Goal: Task Accomplishment & Management: Use online tool/utility

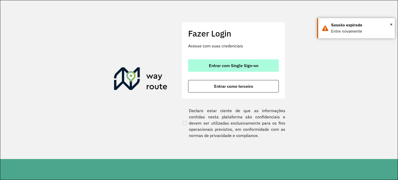
click at [234, 67] on span "Entrar com Single Sign-on" at bounding box center [233, 65] width 49 height 4
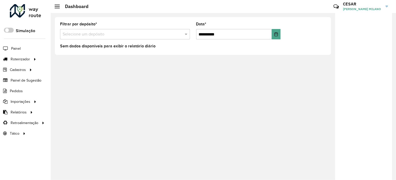
click at [229, 7] on hb-header "Dashboard Críticas? Dúvidas? Elogios? Sugestões? Entre em contato conosco! CESA…" at bounding box center [223, 6] width 345 height 13
click at [75, 60] on link "Entregas" at bounding box center [86, 59] width 63 height 10
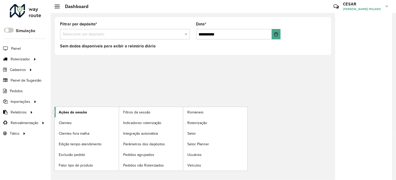
click at [87, 113] on link "Ações da sessão" at bounding box center [87, 112] width 64 height 10
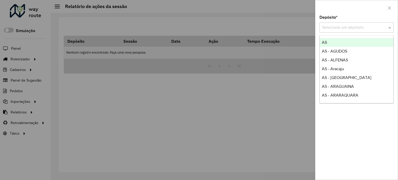
click at [354, 29] on input "text" at bounding box center [351, 28] width 59 height 6
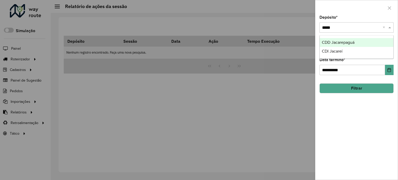
type input "******"
click at [355, 40] on div "CDD Jacarepaguá" at bounding box center [357, 42] width 74 height 9
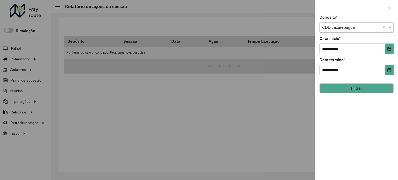
click at [353, 88] on button "Filtrar" at bounding box center [356, 88] width 74 height 10
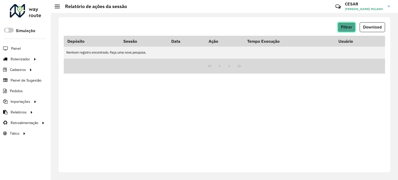
click at [350, 27] on span "Filtrar" at bounding box center [346, 27] width 11 height 4
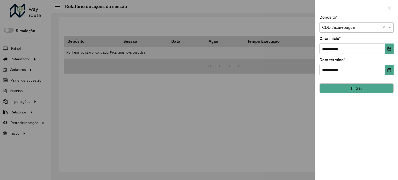
click at [381, 25] on div at bounding box center [356, 27] width 74 height 6
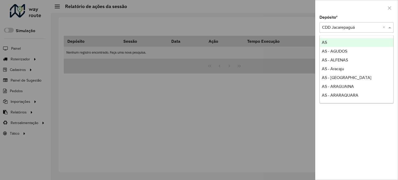
click at [358, 12] on div at bounding box center [356, 7] width 82 height 15
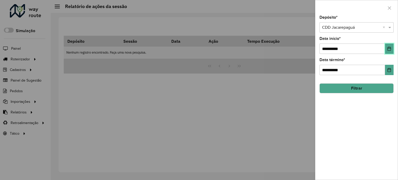
click at [387, 48] on icon "Choose Date" at bounding box center [388, 49] width 3 height 4
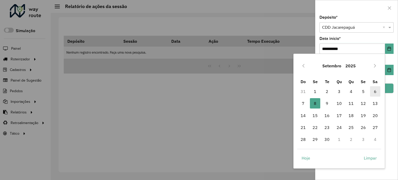
click at [373, 90] on span "6" at bounding box center [375, 91] width 10 height 10
type input "**********"
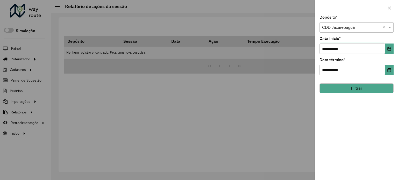
click at [365, 89] on button "Filtrar" at bounding box center [356, 88] width 74 height 10
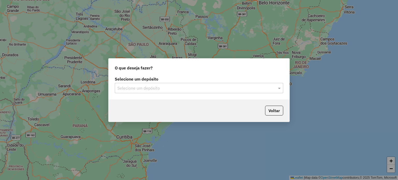
click at [203, 86] on input "text" at bounding box center [193, 88] width 153 height 6
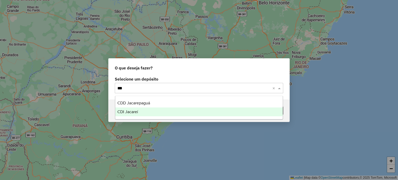
type input "****"
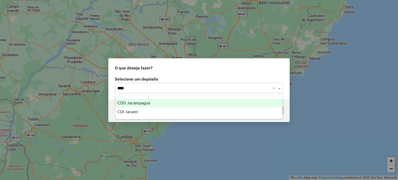
click at [193, 104] on div "CDD Jacarepaguá" at bounding box center [199, 103] width 168 height 9
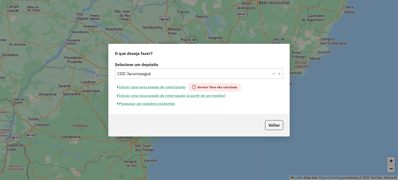
click at [169, 102] on button "Pesquisar por sessões existentes" at bounding box center [146, 104] width 62 height 8
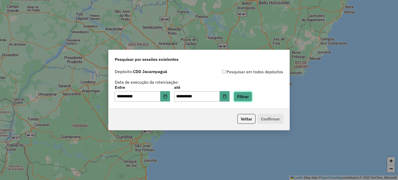
click at [247, 98] on button "Filtrar" at bounding box center [243, 97] width 18 height 10
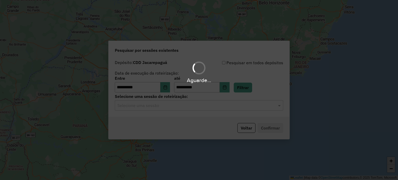
click at [172, 107] on input "text" at bounding box center [193, 106] width 153 height 6
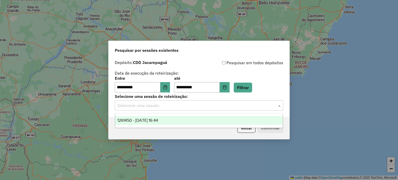
click at [171, 120] on div "1261450 - 08/09/2025 16:44" at bounding box center [199, 120] width 168 height 9
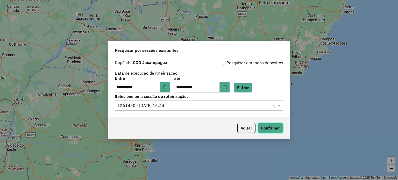
click at [273, 127] on button "Confirmar" at bounding box center [270, 128] width 26 height 10
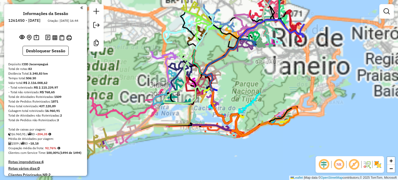
drag, startPoint x: 195, startPoint y: 90, endPoint x: 248, endPoint y: 99, distance: 53.6
click at [248, 99] on div "Rota 4 - Placa VAN0004 55008208 - ANASTACIO SEVERINO D Rota 29 - Placa JBF1J21 …" at bounding box center [199, 90] width 398 height 180
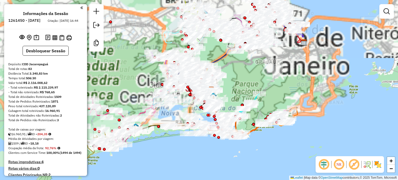
drag, startPoint x: 230, startPoint y: 85, endPoint x: 265, endPoint y: 92, distance: 36.4
click at [265, 92] on div "Janela de atendimento Grade de atendimento Capacidade Transportadoras Veículos …" at bounding box center [199, 90] width 398 height 180
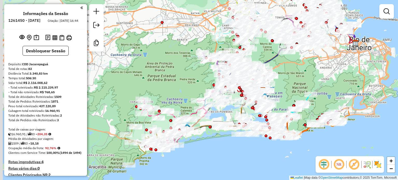
drag, startPoint x: 290, startPoint y: 84, endPoint x: 257, endPoint y: 94, distance: 33.9
click at [290, 83] on div "Rota 26 - Placa RHT6A47 55017297 - FRANCISCO FLAVIO EUF Janela de atendimento G…" at bounding box center [199, 90] width 398 height 180
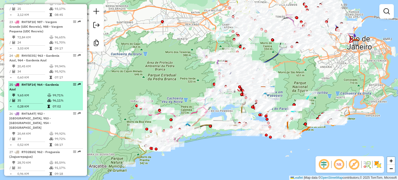
scroll to position [984, 0]
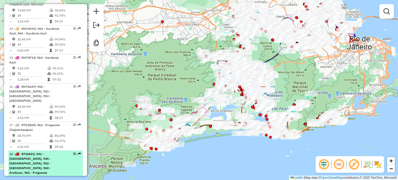
click at [51, 152] on span "| 941 - [GEOGRAPHIC_DATA], 945 - [GEOGRAPHIC_DATA], 952 - [GEOGRAPHIC_DATA], 96…" at bounding box center [29, 165] width 41 height 27
select select "**********"
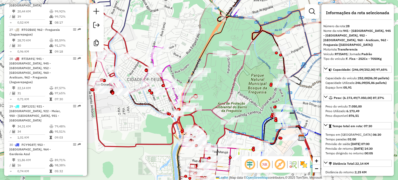
scroll to position [1088, 0]
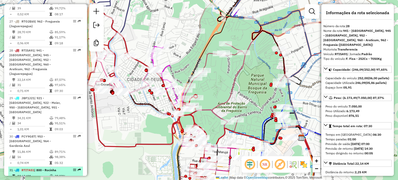
drag, startPoint x: 46, startPoint y: 98, endPoint x: 52, endPoint y: 100, distance: 6.6
click at [47, 168] on span "| 800 - Rocinha" at bounding box center [45, 170] width 22 height 4
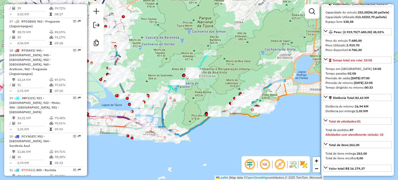
scroll to position [104, 0]
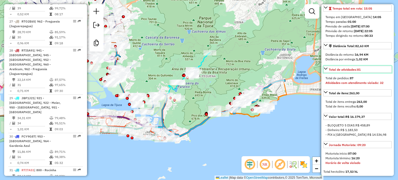
click at [325, 70] on icon at bounding box center [326, 69] width 4 height 2
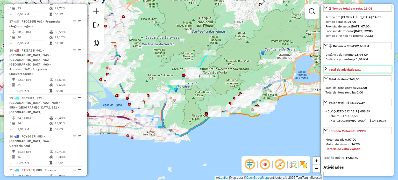
click at [325, 71] on icon at bounding box center [325, 69] width 4 height 4
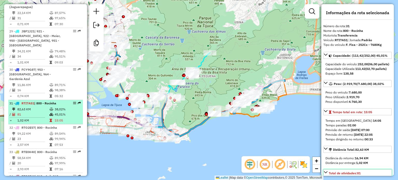
scroll to position [1165, 0]
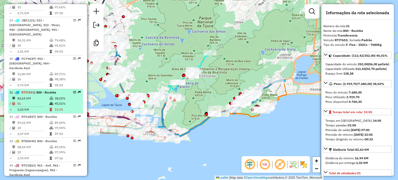
click at [61, 101] on td "45,01%" at bounding box center [67, 103] width 26 height 5
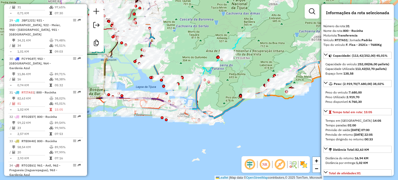
drag, startPoint x: 224, startPoint y: 77, endPoint x: 258, endPoint y: 54, distance: 41.0
click at [258, 54] on div "Janela de atendimento Grade de atendimento Capacidade Transportadoras Veículos …" at bounding box center [199, 90] width 398 height 180
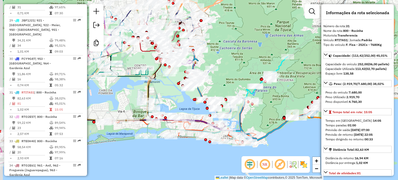
drag, startPoint x: 174, startPoint y: 138, endPoint x: 207, endPoint y: 165, distance: 42.5
click at [207, 165] on div "Janela de atendimento Grade de atendimento Capacidade Transportadoras Veículos …" at bounding box center [199, 90] width 398 height 180
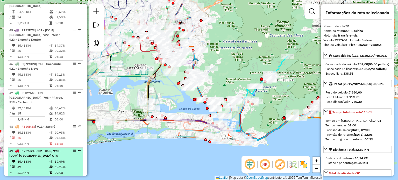
scroll to position [1657, 0]
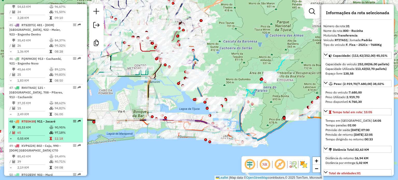
click at [59, 130] on td "97,18%" at bounding box center [67, 132] width 26 height 5
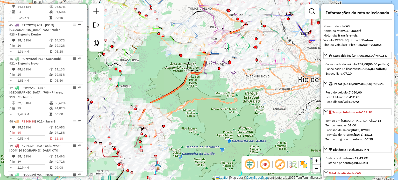
click at [46, 130] on td "65" at bounding box center [33, 132] width 32 height 5
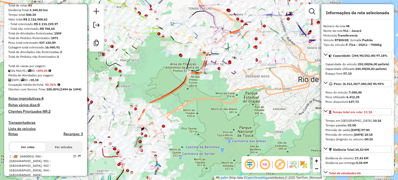
scroll to position [0, 0]
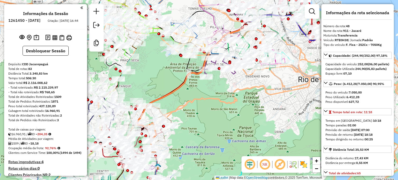
click at [87, 7] on div "Janela de atendimento Grade de atendimento Capacidade Transportadoras Veículos …" at bounding box center [199, 90] width 398 height 180
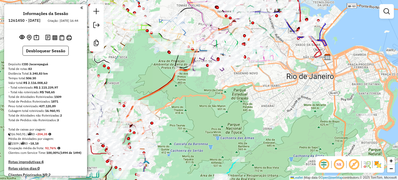
drag, startPoint x: 211, startPoint y: 81, endPoint x: 200, endPoint y: 77, distance: 12.1
click at [200, 77] on div at bounding box center [194, 73] width 13 height 5
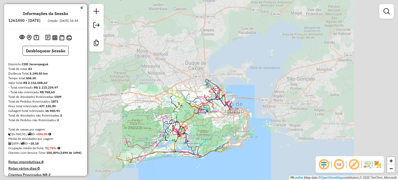
click at [206, 113] on div "Janela de atendimento Grade de atendimento Capacidade Transportadoras Veículos …" at bounding box center [199, 90] width 398 height 180
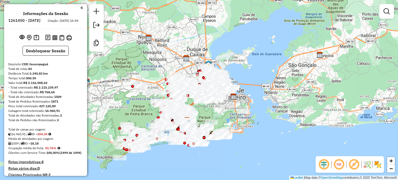
drag, startPoint x: 201, startPoint y: 128, endPoint x: 203, endPoint y: 116, distance: 12.5
click at [203, 116] on div "Janela de atendimento Grade de atendimento Capacidade Transportadoras Veículos …" at bounding box center [199, 90] width 398 height 180
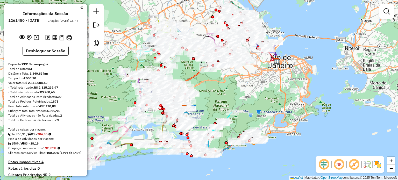
drag, startPoint x: 200, startPoint y: 118, endPoint x: 212, endPoint y: 102, distance: 19.6
click at [212, 102] on div "Janela de atendimento Grade de atendimento Capacidade Transportadoras Veículos …" at bounding box center [199, 90] width 398 height 180
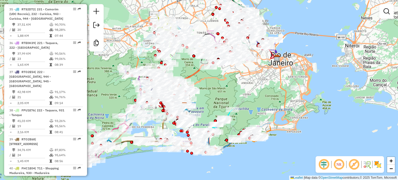
scroll to position [1372, 0]
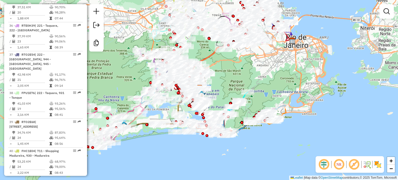
drag, startPoint x: 237, startPoint y: 93, endPoint x: 240, endPoint y: 91, distance: 3.4
click at [240, 91] on div "Janela de atendimento Grade de atendimento Capacidade Transportadoras Veículos …" at bounding box center [199, 90] width 398 height 180
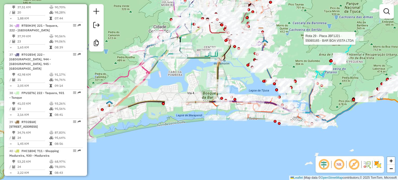
scroll to position [1424, 0]
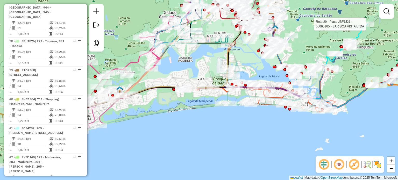
drag, startPoint x: 189, startPoint y: 86, endPoint x: 199, endPoint y: 72, distance: 17.6
click at [199, 72] on div "Rota 29 - Placa JBF1J21 55065165 - BAR BOA VISTA LTDA Janela de atendimento Gra…" at bounding box center [199, 90] width 398 height 180
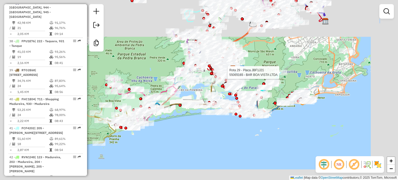
drag, startPoint x: 174, startPoint y: 115, endPoint x: 185, endPoint y: 116, distance: 10.7
click at [185, 116] on icon at bounding box center [191, 110] width 134 height 38
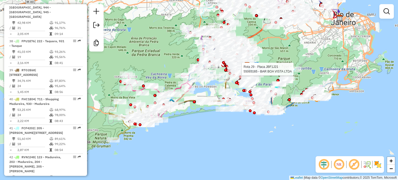
drag, startPoint x: 186, startPoint y: 95, endPoint x: 201, endPoint y: 91, distance: 15.9
click at [201, 91] on div "Rota 29 - Placa JBF1J21 55065165 - BAR BOA VISTA LTDA Janela de atendimento Gra…" at bounding box center [199, 90] width 398 height 180
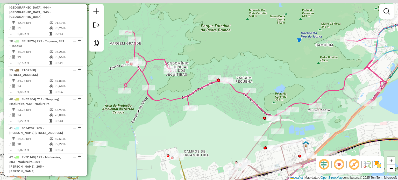
drag, startPoint x: 164, startPoint y: 61, endPoint x: 179, endPoint y: 69, distance: 16.7
click at [179, 69] on div "Rota 29 - Placa JBF1J21 55065165 - BAR BOA VISTA LTDA Janela de atendimento Gra…" at bounding box center [199, 90] width 398 height 180
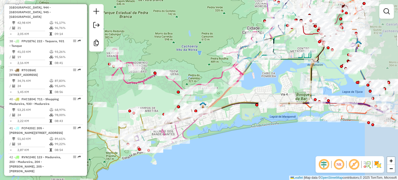
drag, startPoint x: 213, startPoint y: 64, endPoint x: 141, endPoint y: 43, distance: 75.4
click at [141, 43] on div "Rota 29 - Placa JBF1J21 55065165 - BAR BOA VISTA LTDA Janela de atendimento Gra…" at bounding box center [199, 90] width 398 height 180
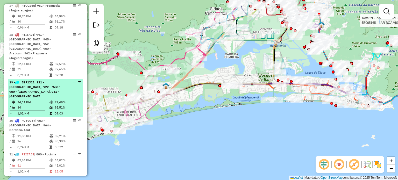
scroll to position [1062, 0]
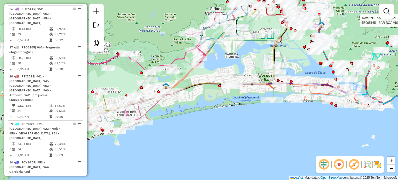
drag, startPoint x: 85, startPoint y: 76, endPoint x: 86, endPoint y: 82, distance: 6.3
click at [86, 82] on div "Informações da Sessão 1261450 - 08/09/2025 Criação: 06/09/2025 16:44 Desbloquea…" at bounding box center [45, 90] width 83 height 172
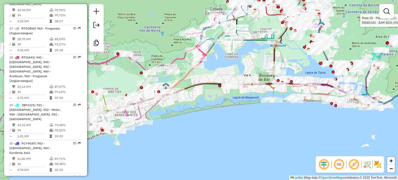
scroll to position [1064, 0]
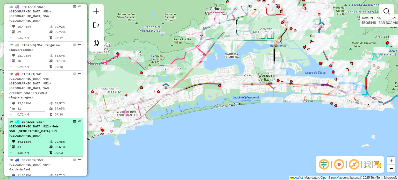
click at [55, 139] on td "79,48%" at bounding box center [67, 141] width 26 height 5
select select "**********"
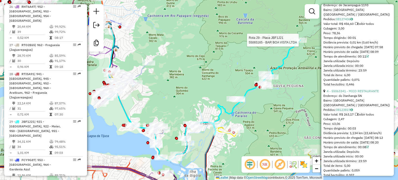
scroll to position [544, 0]
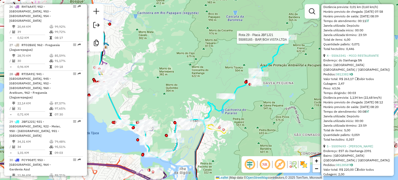
drag, startPoint x: 199, startPoint y: 95, endPoint x: 195, endPoint y: 92, distance: 4.6
click at [193, 93] on div "Rota 29 - Placa JBF1J21 55065165 - BAR BOA VISTA LTDA Janela de atendimento Gra…" at bounding box center [199, 90] width 398 height 180
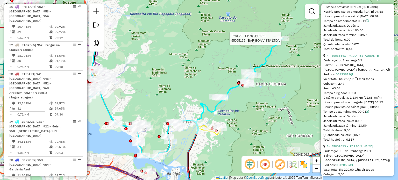
drag, startPoint x: 270, startPoint y: 112, endPoint x: 263, endPoint y: 113, distance: 6.6
click at [263, 113] on div "Rota 29 - Placa JBF1J21 55065165 - BAR BOA VISTA LTDA Janela de atendimento Gra…" at bounding box center [199, 90] width 398 height 180
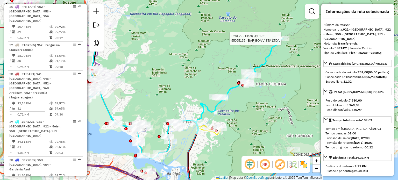
scroll to position [0, 0]
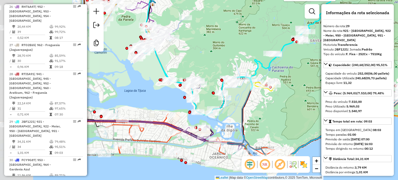
drag, startPoint x: 218, startPoint y: 54, endPoint x: 233, endPoint y: 34, distance: 24.6
click at [235, 33] on div "Rota 29 - Placa JBF1J21 55065165 - BAR BOA VISTA LTDA Janela de atendimento Gra…" at bounding box center [199, 90] width 398 height 180
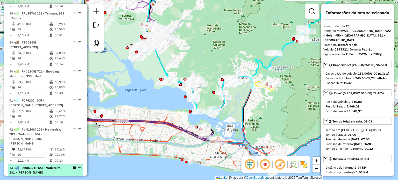
scroll to position [1453, 0]
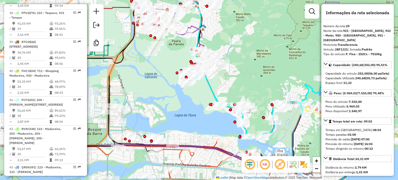
drag, startPoint x: 151, startPoint y: 89, endPoint x: 202, endPoint y: 112, distance: 55.5
click at [201, 112] on div "Rota 29 - Placa JBF1J21 55065165 - BAR BOA VISTA LTDA Janela de atendimento Gra…" at bounding box center [199, 90] width 398 height 180
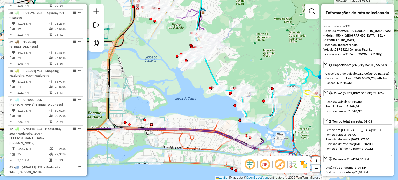
drag, startPoint x: 201, startPoint y: 111, endPoint x: 201, endPoint y: 95, distance: 16.1
click at [201, 95] on div "Rota 29 - Placa JBF1J21 55065165 - BAR BOA VISTA LTDA Janela de atendimento Gra…" at bounding box center [199, 90] width 398 height 180
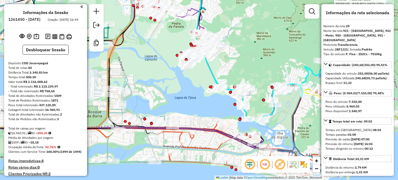
scroll to position [0, 0]
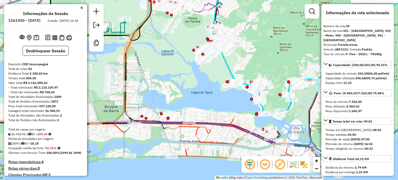
drag, startPoint x: 199, startPoint y: 94, endPoint x: 215, endPoint y: 89, distance: 17.6
click at [215, 89] on div "Rota 29 - Placa JBF1J21 55065165 - BAR BOA VISTA LTDA Janela de atendimento Gra…" at bounding box center [199, 90] width 398 height 180
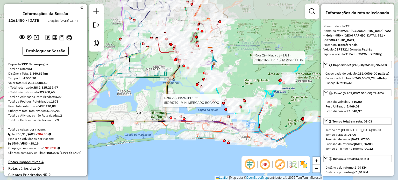
drag, startPoint x: 201, startPoint y: 97, endPoint x: 206, endPoint y: 105, distance: 9.7
click at [206, 105] on div "Rota 29 - Placa JBF1J21 55065165 - BAR BOA VISTA LTDA Rota 29 - Placa JBF1J21 5…" at bounding box center [199, 90] width 398 height 180
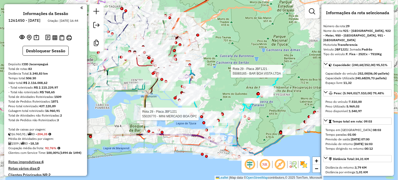
drag, startPoint x: 206, startPoint y: 105, endPoint x: 183, endPoint y: 119, distance: 26.2
click at [183, 119] on div "Rota 29 - Placa JBF1J21 55065165 - BAR BOA VISTA LTDA Rota 29 - Placa JBF1J21 5…" at bounding box center [199, 90] width 398 height 180
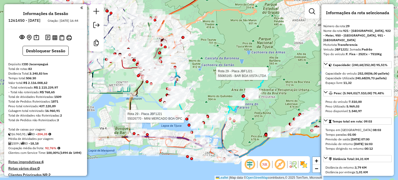
drag, startPoint x: 213, startPoint y: 94, endPoint x: 203, endPoint y: 95, distance: 10.2
click at [203, 95] on div "Rota 29 - Placa JBF1J21 55065165 - BAR BOA VISTA LTDA Rota 29 - Placa JBF1J21 5…" at bounding box center [199, 90] width 398 height 180
click at [216, 88] on div "Rota 29 - Placa JBF1J21 55065165 - BAR BOA VISTA LTDA Rota 29 - Placa JBF1J21 5…" at bounding box center [199, 90] width 398 height 180
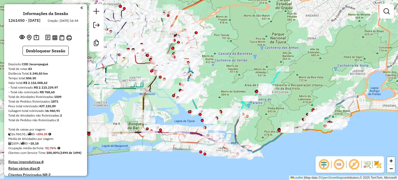
click at [235, 83] on div "Janela de atendimento Grade de atendimento Capacidade Transportadoras Veículos …" at bounding box center [199, 90] width 398 height 180
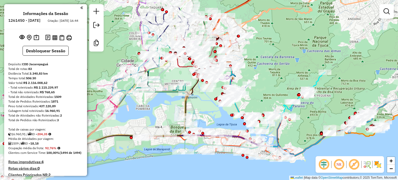
drag, startPoint x: 233, startPoint y: 84, endPoint x: 276, endPoint y: 88, distance: 42.3
click at [276, 88] on div "Janela de atendimento Grade de atendimento Capacidade Transportadoras Veículos …" at bounding box center [199, 90] width 398 height 180
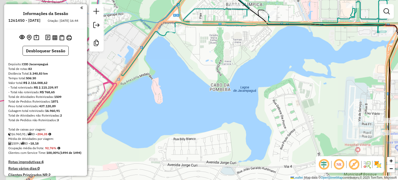
drag, startPoint x: 199, startPoint y: 105, endPoint x: 205, endPoint y: 97, distance: 10.5
click at [205, 97] on div "Janela de atendimento Grade de atendimento Capacidade Transportadoras Veículos …" at bounding box center [199, 90] width 398 height 180
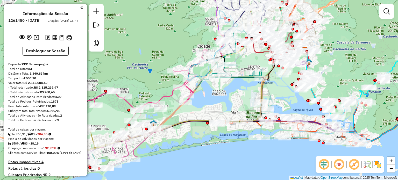
drag, startPoint x: 201, startPoint y: 98, endPoint x: 230, endPoint y: 85, distance: 32.1
click at [230, 85] on div "Janela de atendimento Grade de atendimento Capacidade Transportadoras Veículos …" at bounding box center [199, 90] width 398 height 180
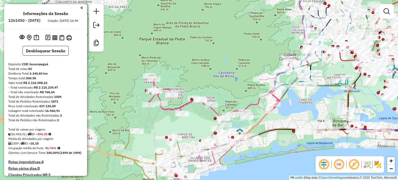
drag, startPoint x: 169, startPoint y: 52, endPoint x: 206, endPoint y: 69, distance: 41.1
click at [206, 69] on div "Janela de atendimento Grade de atendimento Capacidade Transportadoras Veículos …" at bounding box center [199, 90] width 398 height 180
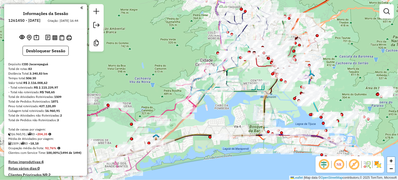
drag, startPoint x: 246, startPoint y: 76, endPoint x: 163, endPoint y: 82, distance: 83.8
click at [163, 82] on div "Janela de atendimento Grade de atendimento Capacidade Transportadoras Veículos …" at bounding box center [199, 90] width 398 height 180
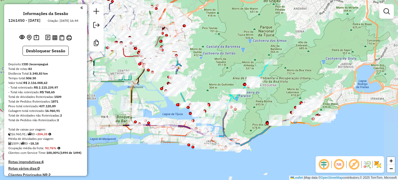
drag, startPoint x: 365, startPoint y: 76, endPoint x: 238, endPoint y: 71, distance: 127.2
click at [232, 67] on div "Janela de atendimento Grade de atendimento Capacidade Transportadoras Veículos …" at bounding box center [199, 90] width 398 height 180
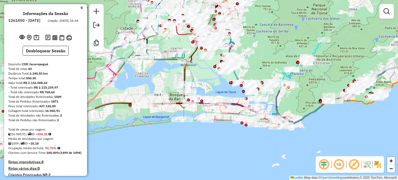
drag, startPoint x: 158, startPoint y: 101, endPoint x: 219, endPoint y: 82, distance: 64.2
click at [219, 82] on div "Janela de atendimento Grade de atendimento Capacidade Transportadoras Veículos …" at bounding box center [199, 90] width 398 height 180
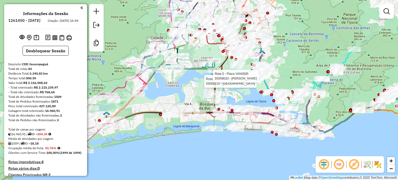
drag, startPoint x: 304, startPoint y: 64, endPoint x: 306, endPoint y: 66, distance: 2.8
click at [306, 66] on div "Rota 26 - Placa RHT6A47 55008110 - SANTO COMINOTE Rota 5 - Placa VAN0005 550590…" at bounding box center [199, 90] width 398 height 180
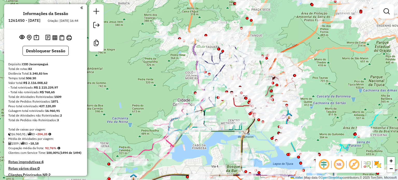
drag, startPoint x: 301, startPoint y: 75, endPoint x: 318, endPoint y: 131, distance: 58.3
click at [318, 131] on div "Janela de atendimento Grade de atendimento Capacidade Transportadoras Veículos …" at bounding box center [199, 90] width 398 height 180
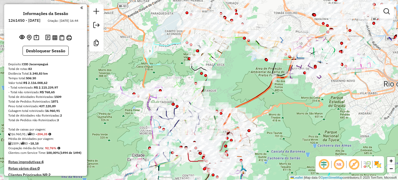
drag, startPoint x: 321, startPoint y: 77, endPoint x: 275, endPoint y: 132, distance: 71.6
click at [275, 132] on div "Janela de atendimento Grade de atendimento Capacidade Transportadoras Veículos …" at bounding box center [199, 90] width 398 height 180
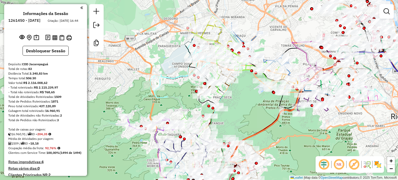
click at [282, 128] on div "Janela de atendimento Grade de atendimento Capacidade Transportadoras Veículos …" at bounding box center [199, 90] width 398 height 180
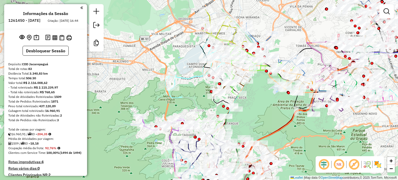
click at [250, 116] on div "Janela de atendimento Grade de atendimento Capacidade Transportadoras Veículos …" at bounding box center [199, 90] width 398 height 180
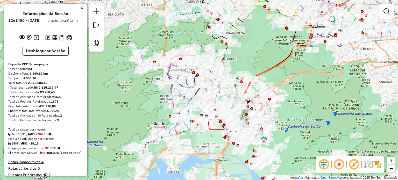
drag, startPoint x: 269, startPoint y: 102, endPoint x: 267, endPoint y: 40, distance: 62.7
click at [267, 40] on div "Janela de atendimento Grade de atendimento Capacidade Transportadoras Veículos …" at bounding box center [199, 90] width 398 height 180
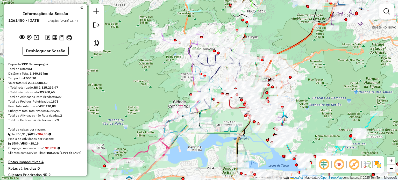
drag, startPoint x: 318, startPoint y: 123, endPoint x: 339, endPoint y: 100, distance: 31.3
click at [339, 100] on div "Janela de atendimento Grade de atendimento Capacidade Transportadoras Veículos …" at bounding box center [199, 90] width 398 height 180
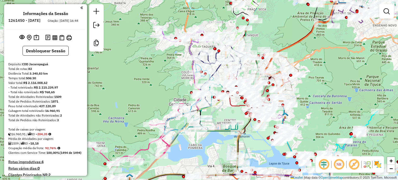
click at [105, 92] on div "Janela de atendimento Grade de atendimento Capacidade Transportadoras Veículos …" at bounding box center [199, 90] width 398 height 180
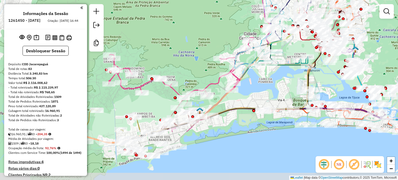
drag, startPoint x: 127, startPoint y: 91, endPoint x: 182, endPoint y: 26, distance: 85.3
click at [182, 26] on div "Janela de atendimento Grade de atendimento Capacidade Transportadoras Veículos …" at bounding box center [199, 90] width 398 height 180
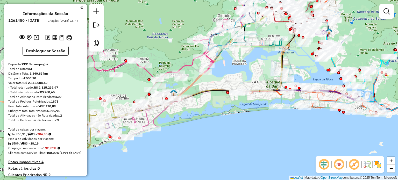
drag, startPoint x: 194, startPoint y: 58, endPoint x: 163, endPoint y: 41, distance: 36.1
click at [163, 41] on div "Janela de atendimento Grade de atendimento Capacidade Transportadoras Veículos …" at bounding box center [199, 90] width 398 height 180
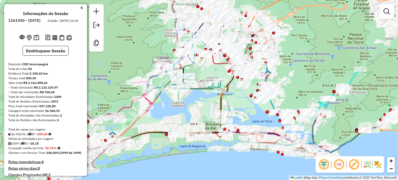
drag, startPoint x: 260, startPoint y: 126, endPoint x: 205, endPoint y: 168, distance: 68.8
click at [205, 168] on div "Janela de atendimento Grade de atendimento Capacidade Transportadoras Veículos …" at bounding box center [199, 90] width 398 height 180
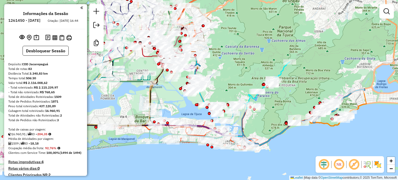
drag, startPoint x: 317, startPoint y: 84, endPoint x: 246, endPoint y: 76, distance: 70.8
click at [246, 76] on div "Janela de atendimento Grade de atendimento Capacidade Transportadoras Veículos …" at bounding box center [199, 90] width 398 height 180
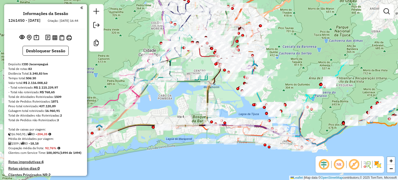
drag, startPoint x: 232, startPoint y: 66, endPoint x: 289, endPoint y: 66, distance: 57.2
click at [289, 66] on div "Janela de atendimento Grade de atendimento Capacidade Transportadoras Veículos …" at bounding box center [199, 90] width 398 height 180
click at [299, 60] on div "Janela de atendimento Grade de atendimento Capacidade Transportadoras Veículos …" at bounding box center [199, 90] width 398 height 180
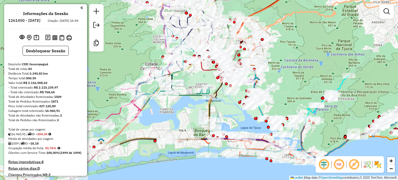
drag, startPoint x: 290, startPoint y: 84, endPoint x: 296, endPoint y: 92, distance: 9.1
click at [296, 92] on div "Janela de atendimento Grade de atendimento Capacidade Transportadoras Veículos …" at bounding box center [199, 90] width 398 height 180
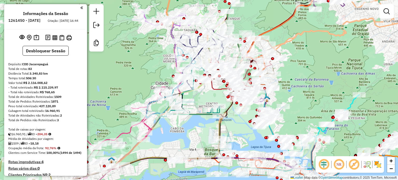
drag, startPoint x: 294, startPoint y: 69, endPoint x: 297, endPoint y: 77, distance: 8.8
click at [297, 77] on div "Janela de atendimento Grade de atendimento Capacidade Transportadoras Veículos …" at bounding box center [199, 90] width 398 height 180
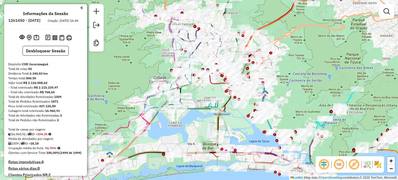
drag, startPoint x: 248, startPoint y: 19, endPoint x: 244, endPoint y: 12, distance: 8.2
click at [244, 12] on div "Janela de atendimento Grade de atendimento Capacidade Transportadoras Veículos …" at bounding box center [199, 90] width 398 height 180
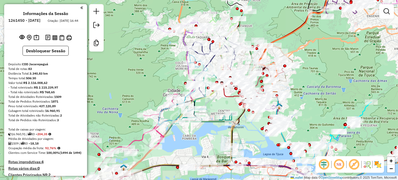
drag, startPoint x: 287, startPoint y: 75, endPoint x: 301, endPoint y: 96, distance: 25.4
click at [301, 96] on div "Janela de atendimento Grade de atendimento Capacidade Transportadoras Veículos …" at bounding box center [199, 90] width 398 height 180
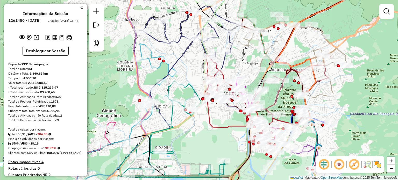
drag, startPoint x: 222, startPoint y: 99, endPoint x: 231, endPoint y: 118, distance: 21.5
click at [231, 118] on div "Janela de atendimento Grade de atendimento Capacidade Transportadoras Veículos …" at bounding box center [199, 90] width 398 height 180
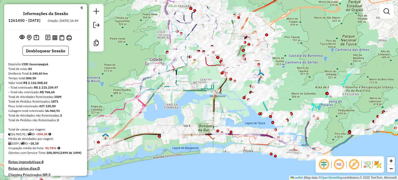
drag, startPoint x: 287, startPoint y: 76, endPoint x: 278, endPoint y: 47, distance: 29.9
click at [278, 47] on div "Janela de atendimento Grade de atendimento Capacidade Transportadoras Veículos …" at bounding box center [199, 90] width 398 height 180
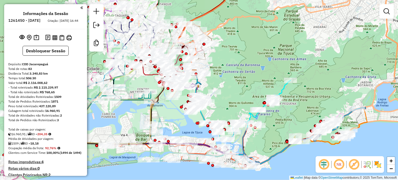
drag, startPoint x: 293, startPoint y: 77, endPoint x: 235, endPoint y: 92, distance: 60.4
click at [235, 92] on div "Janela de atendimento Grade de atendimento Capacidade Transportadoras Veículos …" at bounding box center [199, 90] width 398 height 180
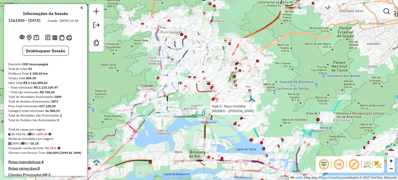
drag, startPoint x: 245, startPoint y: 97, endPoint x: 275, endPoint y: 116, distance: 35.3
click at [293, 114] on div "Rota 4 - Placa VAN0004 55038921 - NATILLA CELESTINO GO Janela de atendimento Gr…" at bounding box center [199, 90] width 398 height 180
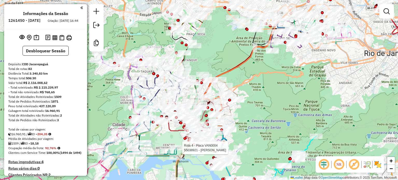
click at [252, 124] on div "Rota 4 - Placa VAN0004 55038921 - NATILLA CELESTINO GO Janela de atendimento Gr…" at bounding box center [199, 90] width 398 height 180
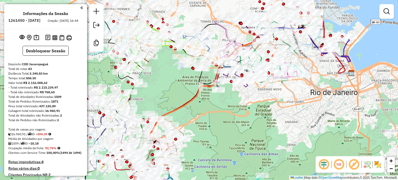
drag, startPoint x: 283, startPoint y: 98, endPoint x: 229, endPoint y: 137, distance: 66.6
click at [229, 137] on div "Rota 4 - Placa VAN0004 55038921 - NATILLA CELESTINO GO Janela de atendimento Gr…" at bounding box center [199, 90] width 398 height 180
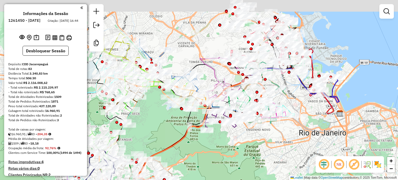
drag, startPoint x: 272, startPoint y: 114, endPoint x: 261, endPoint y: 156, distance: 43.0
click at [261, 156] on div "Rota 4 - Placa VAN0004 55038921 - NATILLA CELESTINO GO Janela de atendimento Gr…" at bounding box center [199, 90] width 398 height 180
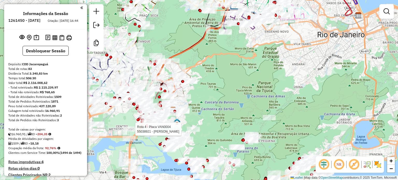
drag, startPoint x: 261, startPoint y: 156, endPoint x: 250, endPoint y: 87, distance: 70.1
click at [280, 56] on div "Rota 4 - Placa VAN0004 55038921 - NATILLA CELESTINO GO Janela de atendimento Gr…" at bounding box center [199, 90] width 398 height 180
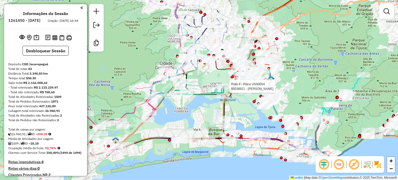
drag, startPoint x: 281, startPoint y: 70, endPoint x: 328, endPoint y: 57, distance: 49.1
click at [328, 57] on div "Rota 4 - Placa VAN0004 55038921 - NATILLA CELESTINO GO Janela de atendimento Gr…" at bounding box center [199, 90] width 398 height 180
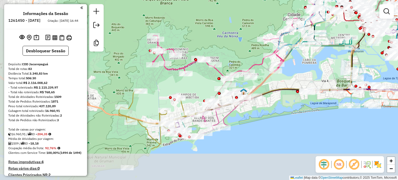
drag, startPoint x: 199, startPoint y: 110, endPoint x: 290, endPoint y: 91, distance: 92.5
click at [326, 58] on div "Janela de atendimento Grade de atendimento Capacidade Transportadoras Veículos …" at bounding box center [199, 90] width 398 height 180
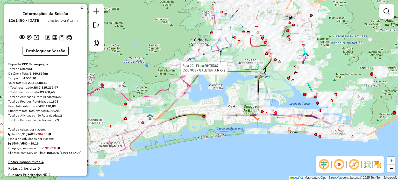
drag, startPoint x: 263, startPoint y: 117, endPoint x: 169, endPoint y: 145, distance: 98.6
click at [169, 145] on icon at bounding box center [213, 127] width 261 height 76
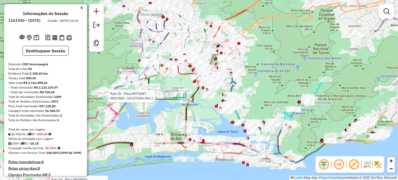
drag, startPoint x: 356, startPoint y: 41, endPoint x: 285, endPoint y: 69, distance: 76.0
click at [285, 69] on div "Rota 20 - Placa RHT5D87 55057668 - GALETERIA RIO 2 Rota 16 - Placa RHT5F32 5503…" at bounding box center [199, 90] width 398 height 180
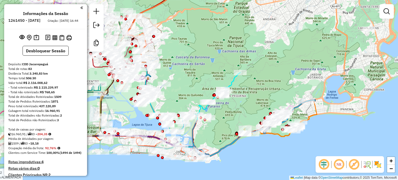
drag, startPoint x: 326, startPoint y: 66, endPoint x: 240, endPoint y: 59, distance: 85.5
click at [240, 59] on div "Rota 20 - Placa RHT5D87 55057668 - GALETERIA RIO 2 Rota 16 - Placa RHT5F32 5503…" at bounding box center [199, 90] width 398 height 180
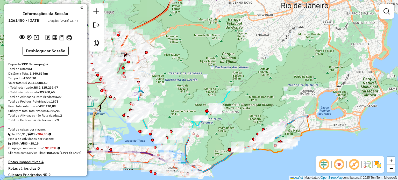
drag, startPoint x: 296, startPoint y: 71, endPoint x: 289, endPoint y: 85, distance: 15.8
click at [289, 85] on div "Rota 20 - Placa RHT5D87 55057668 - GALETERIA RIO 2 Rota 16 - Placa RHT5F32 5503…" at bounding box center [199, 90] width 398 height 180
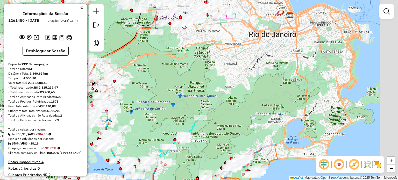
drag, startPoint x: 274, startPoint y: 79, endPoint x: 246, endPoint y: 101, distance: 36.4
click at [247, 101] on div "Rota 20 - Placa RHT5D87 55057668 - GALETERIA RIO 2 Rota 16 - Placa RHT5F32 5503…" at bounding box center [199, 90] width 398 height 180
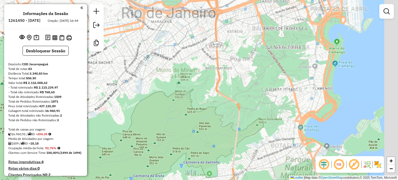
drag, startPoint x: 304, startPoint y: 70, endPoint x: 260, endPoint y: 80, distance: 44.9
click at [260, 80] on div "Rota 20 - Placa RHT5D87 55057668 - GALETERIA RIO 2 Rota 16 - Placa RHT5F32 5503…" at bounding box center [199, 90] width 398 height 180
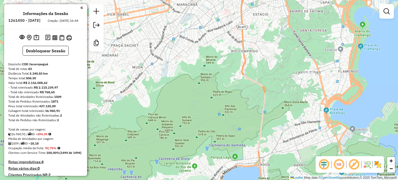
drag, startPoint x: 259, startPoint y: 80, endPoint x: 287, endPoint y: 61, distance: 33.6
click at [287, 61] on div "Rota 20 - Placa RHT5D87 55057668 - GALETERIA RIO 2 Rota 16 - Placa RHT5F32 5503…" at bounding box center [199, 90] width 398 height 180
drag, startPoint x: 296, startPoint y: 83, endPoint x: 297, endPoint y: 68, distance: 14.8
click at [305, 67] on div "Rota 20 - Placa RHT5D87 55057668 - GALETERIA RIO 2 Rota 16 - Placa RHT5F32 5503…" at bounding box center [199, 90] width 398 height 180
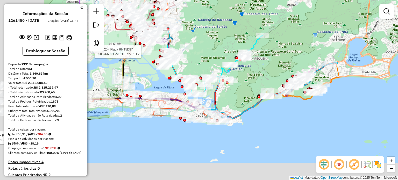
drag, startPoint x: 268, startPoint y: 68, endPoint x: 328, endPoint y: 18, distance: 78.7
click at [346, 6] on div "Rota 20 - Placa RHT5D87 55057668 - GALETERIA RIO 2 Rota 16 - Placa RHT5F32 5503…" at bounding box center [199, 90] width 398 height 180
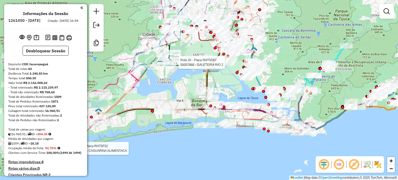
drag, startPoint x: 266, startPoint y: 62, endPoint x: 348, endPoint y: 74, distance: 82.9
click at [348, 74] on div "Rota 20 - Placa RHT5D87 55057668 - GALETERIA RIO 2 Rota 16 - Placa RHT5F32 5503…" at bounding box center [199, 90] width 398 height 180
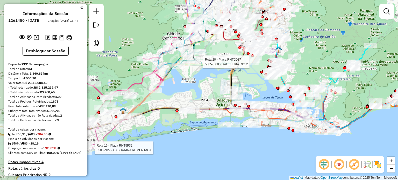
drag, startPoint x: 171, startPoint y: 80, endPoint x: 196, endPoint y: 80, distance: 24.6
click at [196, 80] on div "Rota 20 - Placa RHT5D87 55057668 - GALETERIA RIO 2 Rota 16 - Placa RHT5F32 5503…" at bounding box center [199, 90] width 398 height 180
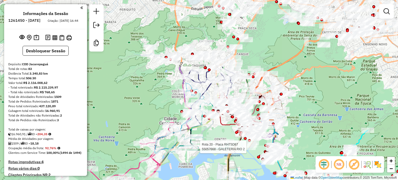
drag, startPoint x: 344, startPoint y: 59, endPoint x: 311, endPoint y: 125, distance: 73.5
click at [319, 138] on div "Rota 20 - Placa RHT5D87 55057668 - GALETERIA RIO 2 Rota 16 - Placa RHT5F32 5503…" at bounding box center [199, 90] width 398 height 180
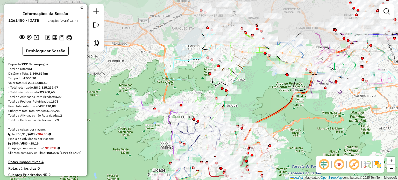
drag, startPoint x: 308, startPoint y: 65, endPoint x: 299, endPoint y: 115, distance: 50.2
click at [299, 115] on div "Rota 20 - Placa RHT5D87 55057668 - GALETERIA RIO 2 Rota 16 - Placa RHT5F32 5503…" at bounding box center [199, 90] width 398 height 180
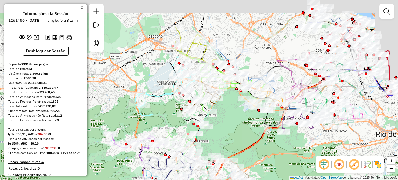
drag, startPoint x: 261, startPoint y: 81, endPoint x: 229, endPoint y: 119, distance: 48.5
click at [230, 119] on div "Rota 20 - Placa RHT5D87 55057668 - GALETERIA RIO 2 Rota 16 - Placa RHT5F32 5503…" at bounding box center [199, 90] width 398 height 180
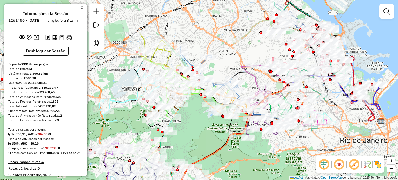
drag, startPoint x: 250, startPoint y: 40, endPoint x: 218, endPoint y: 44, distance: 32.9
click at [218, 44] on div "Rota 20 - Placa RHT5D87 55057668 - GALETERIA RIO 2 Rota 16 - Placa RHT5F32 5503…" at bounding box center [199, 90] width 398 height 180
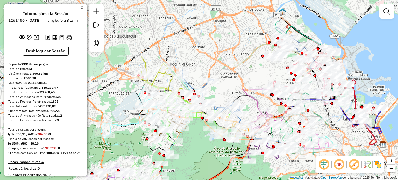
drag, startPoint x: 226, startPoint y: 55, endPoint x: 222, endPoint y: 74, distance: 19.9
click at [222, 74] on div "Rota 20 - Placa RHT5D87 55057668 - GALETERIA RIO 2 Rota 16 - Placa RHT5F32 5503…" at bounding box center [199, 90] width 398 height 180
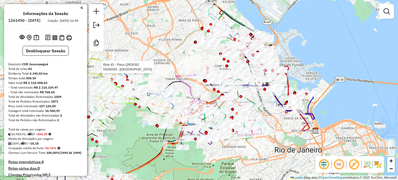
drag, startPoint x: 247, startPoint y: 62, endPoint x: 179, endPoint y: 50, distance: 68.9
click at [179, 50] on icon at bounding box center [193, 40] width 52 height 25
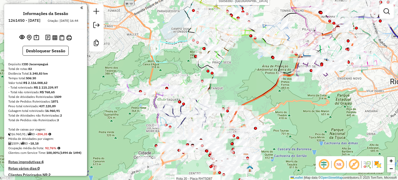
drag, startPoint x: 274, startPoint y: 121, endPoint x: 375, endPoint y: 39, distance: 129.4
click at [390, 25] on div "Rota 20 - Placa RHT5D87 55057668 - GALETERIA RIO 2 Rota 16 - Placa RHT5F32 5503…" at bounding box center [199, 90] width 398 height 180
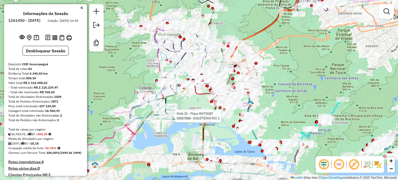
drag, startPoint x: 329, startPoint y: 56, endPoint x: 321, endPoint y: 46, distance: 12.9
click at [338, 21] on div "Rota 20 - Placa RHT5D87 55057668 - GALETERIA RIO 2 Rota 16 - Placa RHT5F32 5503…" at bounding box center [199, 90] width 398 height 180
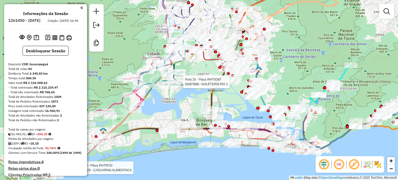
drag, startPoint x: 225, startPoint y: 101, endPoint x: 239, endPoint y: 113, distance: 18.0
click at [239, 113] on div "Rota 20 - Placa RHT5D87 55057668 - GALETERIA RIO 2 Rota 16 - Placa RHT5F32 5503…" at bounding box center [199, 90] width 398 height 180
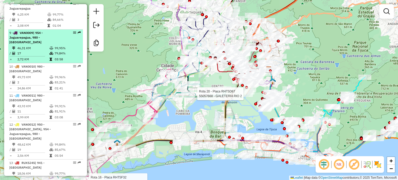
scroll to position [466, 0]
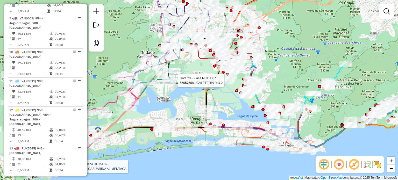
drag, startPoint x: 190, startPoint y: 118, endPoint x: 171, endPoint y: 104, distance: 23.3
click at [171, 104] on div "Rota 20 - Placa RHT5D87 55057668 - GALETERIA RIO 2 Rota 16 - Placa RHT5F32 5503…" at bounding box center [199, 90] width 398 height 180
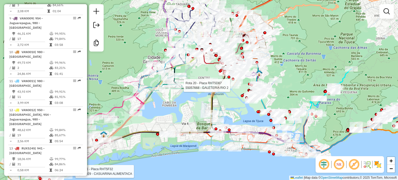
drag, startPoint x: 225, startPoint y: 96, endPoint x: 233, endPoint y: 106, distance: 13.1
click at [237, 106] on div "Rota 20 - Placa RHT5D87 55057668 - GALETERIA RIO 2 Rota 16 - Placa RHT5F32 5503…" at bounding box center [199, 90] width 398 height 180
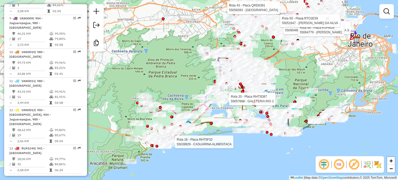
drag, startPoint x: 278, startPoint y: 72, endPoint x: 313, endPoint y: 74, distance: 35.1
click at [313, 74] on div "Rota 20 - Placa RHT5D87 55057668 - GALETERIA RIO 2 Rota 16 - Placa RHT5F32 5503…" at bounding box center [199, 90] width 398 height 180
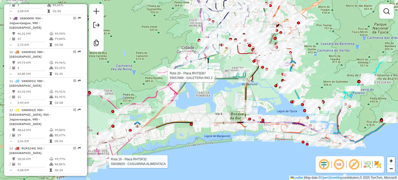
drag, startPoint x: 241, startPoint y: 103, endPoint x: 224, endPoint y: 103, distance: 16.8
click at [224, 103] on div "Rota 20 - Placa RHT5D87 55057668 - GALETERIA RIO 2 Rota 16 - Placa RHT5F32 5503…" at bounding box center [199, 90] width 398 height 180
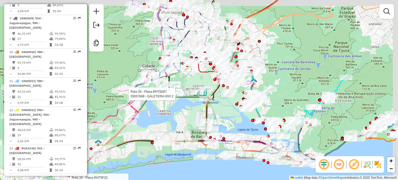
drag, startPoint x: 190, startPoint y: 105, endPoint x: 156, endPoint y: 122, distance: 37.6
click at [156, 122] on div "Rota 20 - Placa RHT5D87 55057668 - GALETERIA RIO 2 Rota 16 - Placa RHT5F32 5503…" at bounding box center [199, 90] width 398 height 180
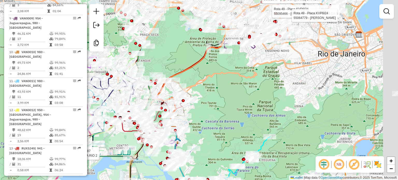
drag, startPoint x: 319, startPoint y: 70, endPoint x: 238, endPoint y: 134, distance: 102.9
click at [238, 134] on div "Rota 20 - Placa RHT5D87 55057668 - GALETERIA RIO 2 Rota 16 - Placa RHT5F32 5503…" at bounding box center [199, 90] width 398 height 180
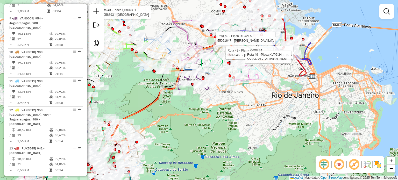
click at [271, 116] on div "Rota 20 - Placa RHT5D87 55057668 - GALETERIA RIO 2 Rota 16 - Placa RHT5F32 5503…" at bounding box center [199, 90] width 398 height 180
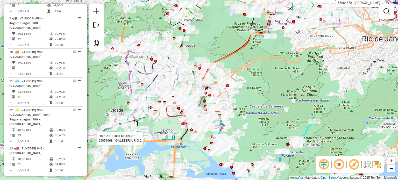
drag, startPoint x: 270, startPoint y: 114, endPoint x: 349, endPoint y: 59, distance: 96.8
click at [366, 47] on div "Rota 20 - Placa RHT5D87 55057668 - GALETERIA RIO 2 Rota 16 - Placa RHT5F32 5503…" at bounding box center [199, 90] width 398 height 180
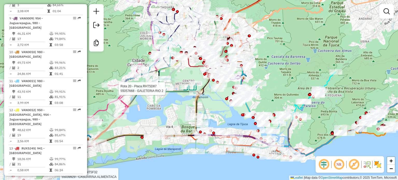
drag, startPoint x: 296, startPoint y: 76, endPoint x: 312, endPoint y: 45, distance: 34.5
click at [312, 45] on div "Rota 20 - Placa RHT5D87 55057668 - GALETERIA RIO 2 Rota 16 - Placa RHT5F32 5503…" at bounding box center [199, 90] width 398 height 180
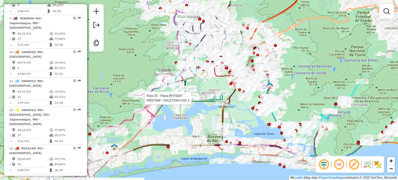
drag, startPoint x: 312, startPoint y: 45, endPoint x: 337, endPoint y: 59, distance: 29.2
click at [337, 59] on div "Rota 20 - Placa RHT5D87 55057668 - GALETERIA RIO 2 Rota 16 - Placa RHT5F32 5503…" at bounding box center [199, 90] width 398 height 180
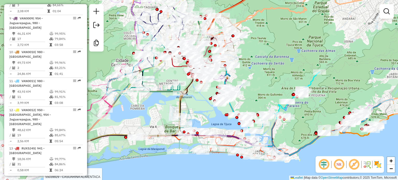
drag, startPoint x: 187, startPoint y: 113, endPoint x: 143, endPoint y: 107, distance: 44.5
click at [143, 107] on div "Rota 16 - Placa RHT5F32 55039929 - CASUARINA ALIMENTACA Rota 43 - Placa QRD6391…" at bounding box center [199, 90] width 398 height 180
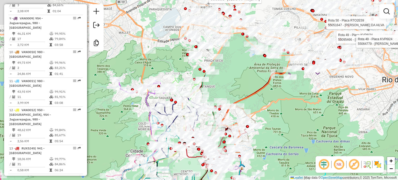
drag, startPoint x: 286, startPoint y: 73, endPoint x: 280, endPoint y: 143, distance: 70.5
click at [297, 171] on div "Rota 16 - Placa RHT5F32 55039929 - CASUARINA ALIMENTACA Rota 43 - Placa QRD6391…" at bounding box center [199, 90] width 398 height 180
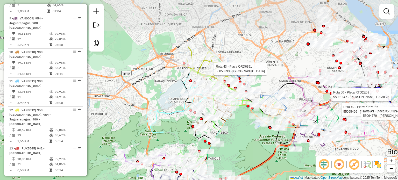
drag, startPoint x: 240, startPoint y: 93, endPoint x: 242, endPoint y: 137, distance: 44.1
click at [242, 137] on div "Rota 16 - Placa RHT5F32 55039929 - CASUARINA ALIMENTACA Rota 43 - Placa QRD6391…" at bounding box center [199, 90] width 398 height 180
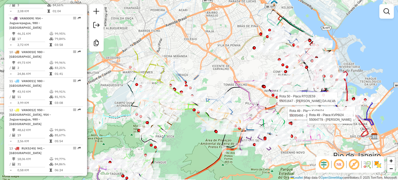
drag, startPoint x: 252, startPoint y: 53, endPoint x: 206, endPoint y: 59, distance: 46.4
click at [206, 59] on div "Rota 16 - Placa RHT5F32 55039929 - CASUARINA ALIMENTACA Rota 49 - Placa KVP6I24…" at bounding box center [199, 90] width 398 height 180
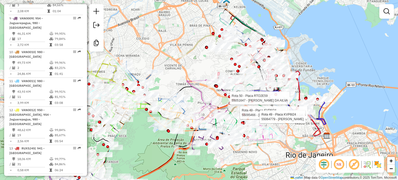
drag, startPoint x: 332, startPoint y: 45, endPoint x: 292, endPoint y: 42, distance: 40.8
click at [292, 42] on div "Rota 16 - Placa RHT5F32 55039929 - CASUARINA ALIMENTACA Rota 49 - Placa KVP6I24…" at bounding box center [199, 90] width 398 height 180
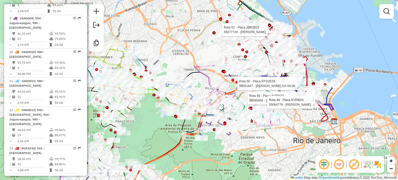
drag, startPoint x: 184, startPoint y: 68, endPoint x: 199, endPoint y: 56, distance: 19.5
click at [199, 56] on div "Rota 16 - Placa RHT5F32 55039929 - CASUARINA ALIMENTACA Rota 49 - Placa KVP6I24…" at bounding box center [199, 90] width 398 height 180
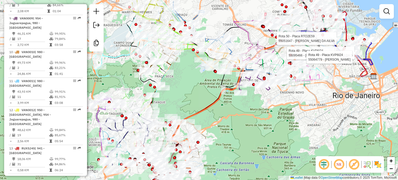
drag, startPoint x: 172, startPoint y: 112, endPoint x: 203, endPoint y: 54, distance: 65.9
click at [204, 57] on div "Rota 16 - Placa RHT5F32 55039929 - CASUARINA ALIMENTACA Rota 49 - Placa KVP6I24…" at bounding box center [199, 90] width 398 height 180
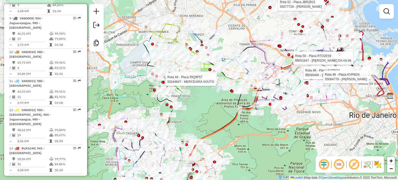
drag, startPoint x: 224, startPoint y: 99, endPoint x: 233, endPoint y: 141, distance: 42.7
click at [233, 141] on div "Rota 16 - Placa RHT5F32 55039929 - CASUARINA ALIMENTACA Rota 49 - Placa KVP6I24…" at bounding box center [199, 90] width 398 height 180
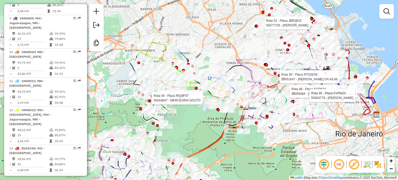
drag, startPoint x: 243, startPoint y: 35, endPoint x: 232, endPoint y: 50, distance: 18.5
click at [232, 50] on div "Rota 16 - Placa RHT5F32 55039929 - CASUARINA ALIMENTACA Rota 49 - Placa KVP6I24…" at bounding box center [199, 90] width 398 height 180
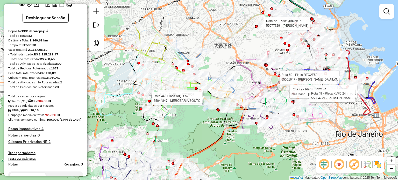
scroll to position [0, 0]
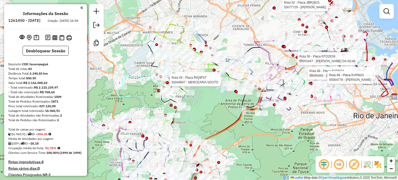
drag, startPoint x: 209, startPoint y: 20, endPoint x: 230, endPoint y: 5, distance: 26.0
click at [230, 5] on div "Rota 16 - Placa RHT5F32 55039929 - CASUARINA ALIMENTACA Rota 49 - Placa KVP6I24…" at bounding box center [199, 90] width 398 height 180
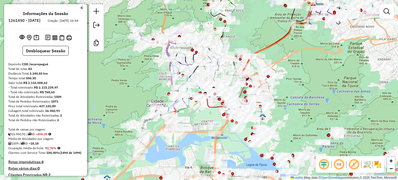
drag, startPoint x: 257, startPoint y: 89, endPoint x: 284, endPoint y: 37, distance: 58.5
click at [284, 37] on icon at bounding box center [305, 41] width 129 height 134
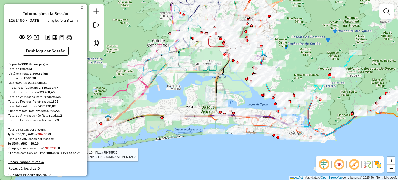
drag, startPoint x: 287, startPoint y: 99, endPoint x: 286, endPoint y: 53, distance: 46.1
click at [286, 53] on div "Rota 16 - Placa RHT5F32 55039929 - CASUARINA ALIMENTACA Rota 49 - Placa KVP6I24…" at bounding box center [199, 90] width 398 height 180
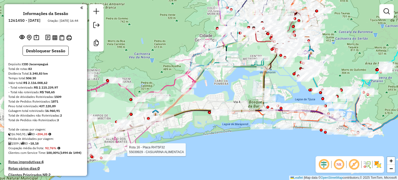
drag, startPoint x: 167, startPoint y: 159, endPoint x: 214, endPoint y: 154, distance: 47.7
click at [214, 154] on div "Rota 16 - Placa RHT5F32 55039929 - CASUARINA ALIMENTACA Rota 49 - Placa KVP6I24…" at bounding box center [199, 90] width 398 height 180
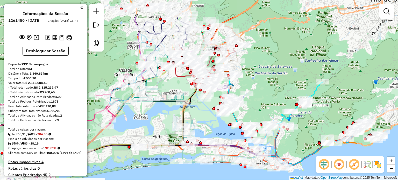
drag, startPoint x: 212, startPoint y: 107, endPoint x: 145, endPoint y: 136, distance: 73.8
click at [145, 136] on div "Rota 16 - Placa RHT5F32 55039929 - CASUARINA ALIMENTACA Rota 49 - Placa KVP6I24…" at bounding box center [199, 90] width 398 height 180
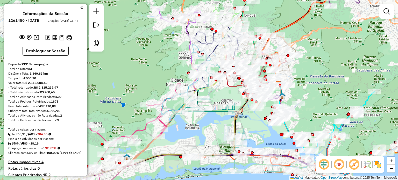
drag, startPoint x: 295, startPoint y: 86, endPoint x: 325, endPoint y: 93, distance: 30.8
click at [325, 93] on div "Rota 16 - Placa RHT5F32 55039929 - CASUARINA ALIMENTACA Rota 49 - Placa KVP6I24…" at bounding box center [199, 90] width 398 height 180
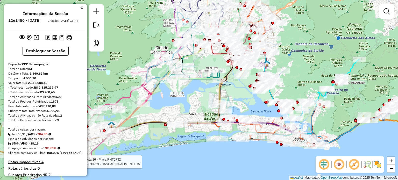
drag, startPoint x: 180, startPoint y: 127, endPoint x: 162, endPoint y: 87, distance: 44.0
click at [162, 87] on div "Rota 16 - Placa RHT5F32 55039929 - CASUARINA ALIMENTACA Rota 49 - Placa KVP6I24…" at bounding box center [199, 90] width 398 height 180
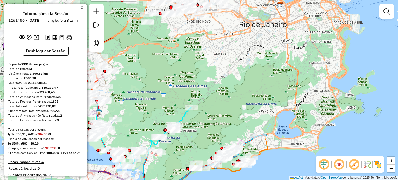
drag, startPoint x: 303, startPoint y: 62, endPoint x: 139, endPoint y: 118, distance: 173.9
click at [139, 118] on div "Rota 16 - Placa RHT5F32 55039929 - CASUARINA ALIMENTACA Rota 49 - Placa KVP6I24…" at bounding box center [199, 90] width 398 height 180
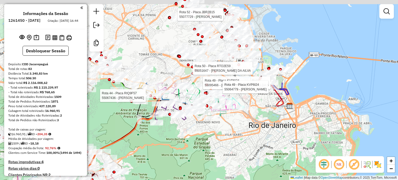
drag, startPoint x: 272, startPoint y: 78, endPoint x: 279, endPoint y: 177, distance: 98.7
click at [283, 179] on div "Rota 16 - Placa RHT5F32 55039929 - CASUARINA ALIMENTACA Rota 49 - Placa KVP6I24…" at bounding box center [199, 90] width 398 height 180
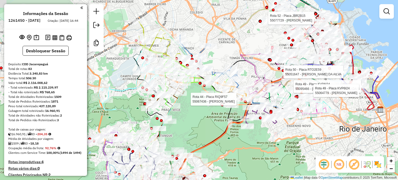
drag, startPoint x: 250, startPoint y: 141, endPoint x: 341, endPoint y: 145, distance: 90.2
click at [341, 145] on div "Rota 16 - Placa RHT5F32 55039929 - CASUARINA ALIMENTACA Rota 49 - Placa KVP6I24…" at bounding box center [199, 90] width 398 height 180
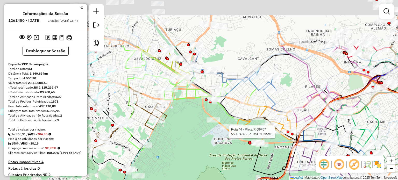
drag, startPoint x: 187, startPoint y: 91, endPoint x: 194, endPoint y: 164, distance: 73.7
click at [194, 164] on div "Rota 16 - Placa RHT5F32 55039929 - CASUARINA ALIMENTACA Rota 49 - Placa KVP6I24…" at bounding box center [199, 90] width 398 height 180
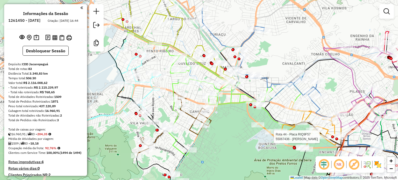
drag, startPoint x: 232, startPoint y: 75, endPoint x: 278, endPoint y: 55, distance: 49.7
click at [278, 55] on div "Rota 16 - Placa RHT5F32 55039929 - CASUARINA ALIMENTACA Rota 49 - Placa KVP6I24…" at bounding box center [199, 90] width 398 height 180
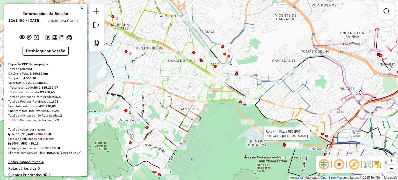
drag, startPoint x: 286, startPoint y: 48, endPoint x: 272, endPoint y: 48, distance: 13.2
click at [272, 48] on div "Rota 16 - Placa RHT5F32 55039929 - CASUARINA ALIMENTACA Rota 49 - Placa KVP6I24…" at bounding box center [199, 90] width 398 height 180
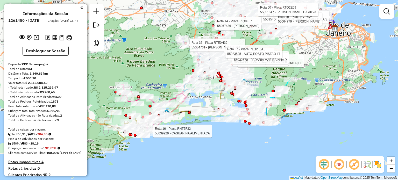
drag, startPoint x: 247, startPoint y: 90, endPoint x: 300, endPoint y: 83, distance: 54.1
click at [300, 83] on div "Rota 16 - Placa RHT5F32 55039929 - CASUARINA ALIMENTACA Rota 49 - Placa KVP6I24…" at bounding box center [199, 90] width 398 height 180
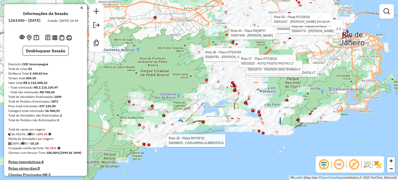
drag, startPoint x: 307, startPoint y: 61, endPoint x: 320, endPoint y: 72, distance: 16.8
click at [320, 72] on div "Rota 16 - Placa RHT5F32 55039929 - CASUARINA ALIMENTACA Rota 49 - Placa KVP6I24…" at bounding box center [199, 90] width 398 height 180
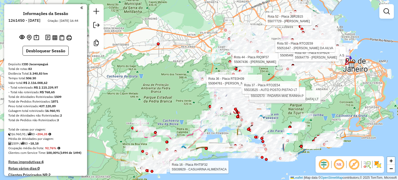
click at [169, 69] on div "Rota 16 - Placa RHT5F32 55039929 - CASUARINA ALIMENTACA Rota 49 - Placa KVP6I24…" at bounding box center [199, 90] width 398 height 180
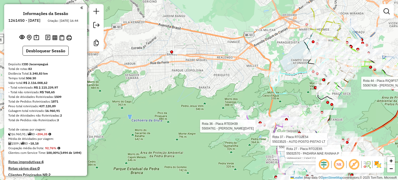
click at [185, 74] on div "Rota 16 - Placa RHT5F32 55039929 - CASUARINA ALIMENTACA Rota 49 - Placa KVP6I24…" at bounding box center [199, 90] width 398 height 180
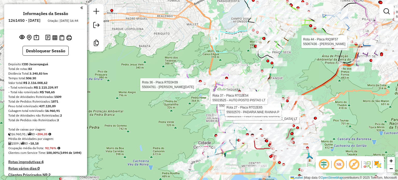
drag, startPoint x: 190, startPoint y: 87, endPoint x: 125, endPoint y: 45, distance: 76.9
click at [125, 45] on div "Rota 16 - Placa RHT5F32 55039929 - CASUARINA ALIMENTACA Rota 49 - Placa KVP6I24…" at bounding box center [199, 90] width 398 height 180
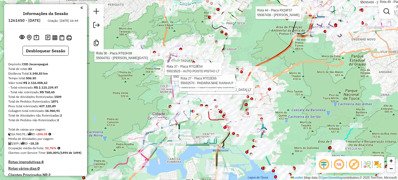
drag, startPoint x: 298, startPoint y: 74, endPoint x: 250, endPoint y: 39, distance: 59.0
click at [250, 39] on div "Rota 16 - Placa RHT5F32 55039929 - CASUARINA ALIMENTACA Rota 49 - Placa KVP6I24…" at bounding box center [199, 90] width 398 height 180
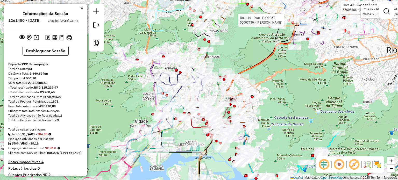
drag, startPoint x: 271, startPoint y: 32, endPoint x: 243, endPoint y: 65, distance: 43.9
click at [243, 65] on div "Rota 16 - Placa RHT5F32 55039929 - CASUARINA ALIMENTACA Rota 49 - Placa KVP6I24…" at bounding box center [199, 90] width 398 height 180
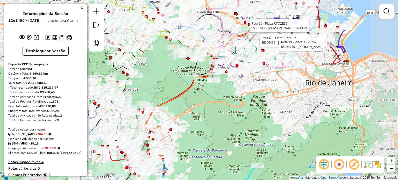
drag, startPoint x: 306, startPoint y: 77, endPoint x: 210, endPoint y: 94, distance: 96.8
click at [209, 94] on div "Rota 16 - Placa RHT5F32 55039929 - CASUARINA ALIMENTACA Rota 49 - Placa KVP6I24…" at bounding box center [199, 90] width 398 height 180
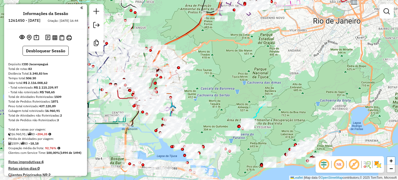
drag, startPoint x: 285, startPoint y: 50, endPoint x: 297, endPoint y: 32, distance: 22.3
click at [300, 31] on div "Rota 16 - Placa RHT5F32 55039929 - CASUARINA ALIMENTACA Rota 52 - Placa JBR2B15…" at bounding box center [199, 90] width 398 height 180
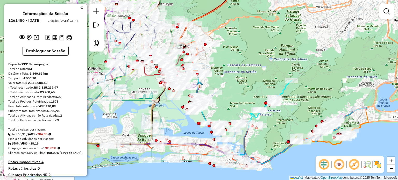
drag, startPoint x: 234, startPoint y: 99, endPoint x: 306, endPoint y: 48, distance: 87.9
click at [319, 46] on div "Rota 16 - Placa RHT5F32 55039929 - CASUARINA ALIMENTACA Rota 52 - Placa JBR2B15…" at bounding box center [199, 90] width 398 height 180
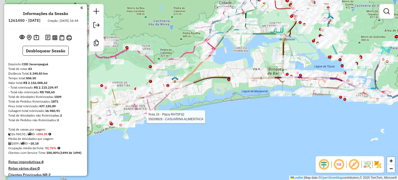
drag, startPoint x: 211, startPoint y: 98, endPoint x: 230, endPoint y: 82, distance: 25.4
click at [234, 81] on div "Rota 16 - Placa RHT5F32 55039929 - CASUARINA ALIMENTACA Rota 52 - Placa JBR2B15…" at bounding box center [199, 90] width 398 height 180
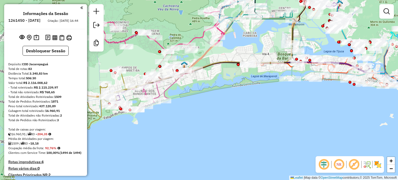
drag, startPoint x: 276, startPoint y: 98, endPoint x: 139, endPoint y: 156, distance: 148.8
click at [139, 156] on div "Rota 52 - Placa JBR2B15 55077729 - [PERSON_NAME] de atendimento Grade de atendi…" at bounding box center [199, 90] width 398 height 180
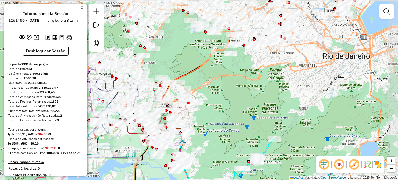
drag, startPoint x: 278, startPoint y: 63, endPoint x: 250, endPoint y: 153, distance: 93.5
click at [250, 153] on div "Rota 52 - Placa JBR2B15 55077729 - [PERSON_NAME] de atendimento Grade de atendi…" at bounding box center [199, 90] width 398 height 180
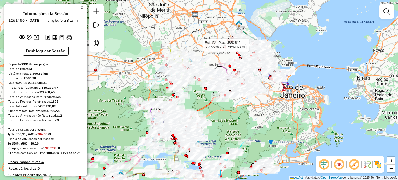
drag, startPoint x: 230, startPoint y: 132, endPoint x: 226, endPoint y: 133, distance: 5.0
click at [225, 140] on div "Rota 52 - Placa JBR2B15 55077729 - [PERSON_NAME] de atendimento Grade de atendi…" at bounding box center [199, 90] width 398 height 180
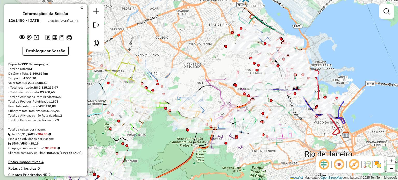
drag, startPoint x: 309, startPoint y: 56, endPoint x: 363, endPoint y: 48, distance: 55.3
click at [363, 48] on div "Janela de atendimento Grade de atendimento Capacidade Transportadoras Veículos …" at bounding box center [199, 90] width 398 height 180
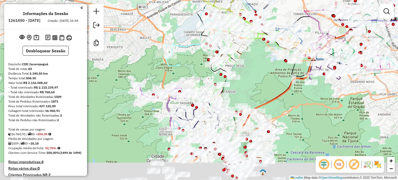
drag, startPoint x: 190, startPoint y: 83, endPoint x: 264, endPoint y: 76, distance: 74.9
click at [283, 11] on div "Janela de atendimento Grade de atendimento Capacidade Transportadoras Veículos …" at bounding box center [199, 90] width 398 height 180
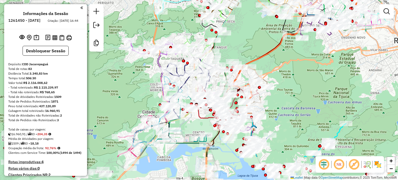
drag, startPoint x: 255, startPoint y: 64, endPoint x: 256, endPoint y: 40, distance: 24.1
click at [256, 40] on div "Rota 43 - Placa QRD6391 55067294 - [PERSON_NAME] DE OLIVEIRA Rota 43 - Placa QR…" at bounding box center [199, 90] width 398 height 180
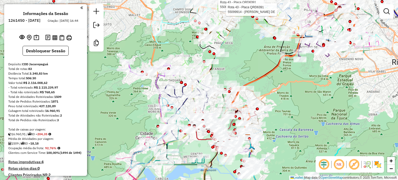
drag, startPoint x: 257, startPoint y: 47, endPoint x: 227, endPoint y: 123, distance: 81.4
click at [227, 123] on div "Rota 43 - Placa QRD6391 55067294 - [PERSON_NAME] DE OLIVEIRA Rota 43 - Placa QR…" at bounding box center [199, 90] width 398 height 180
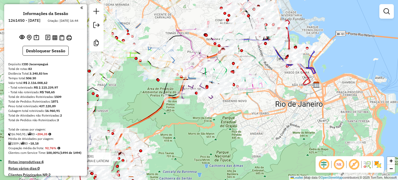
drag, startPoint x: 294, startPoint y: 145, endPoint x: 198, endPoint y: 121, distance: 98.4
click at [194, 122] on div "Rota 34 - Placa RTO2E61 55034998 - MERCEARIA E LATICINI Janela de atendimento G…" at bounding box center [199, 90] width 398 height 180
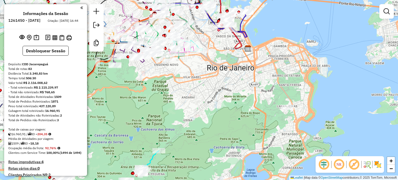
drag, startPoint x: 287, startPoint y: 119, endPoint x: 230, endPoint y: 89, distance: 64.6
click at [230, 89] on div "Rota 34 - Placa RTO2E61 55034998 - MERCEARIA E LATICINI Janela de atendimento G…" at bounding box center [199, 90] width 398 height 180
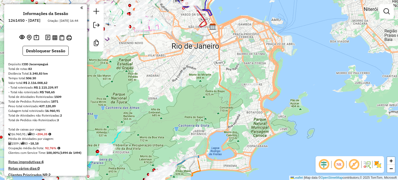
drag, startPoint x: 239, startPoint y: 89, endPoint x: 206, endPoint y: 82, distance: 33.1
click at [205, 81] on div "Rota 34 - Placa RTO2E61 55034998 - MERCEARIA E LATICINI Janela de atendimento G…" at bounding box center [199, 90] width 398 height 180
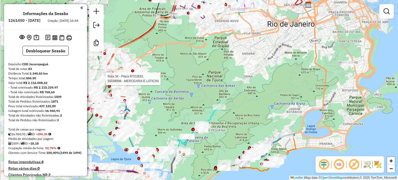
drag, startPoint x: 199, startPoint y: 91, endPoint x: 288, endPoint y: 68, distance: 92.3
click at [299, 67] on div "Rota 34 - Placa RTO2E61 55034998 - MERCEARIA E LATICINI Janela de atendimento G…" at bounding box center [199, 90] width 398 height 180
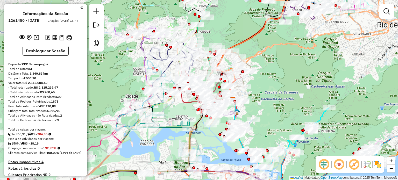
drag, startPoint x: 154, startPoint y: 81, endPoint x: 264, endPoint y: 82, distance: 109.8
click at [264, 82] on div "Janela de atendimento Grade de atendimento Capacidade Transportadoras Veículos …" at bounding box center [199, 90] width 398 height 180
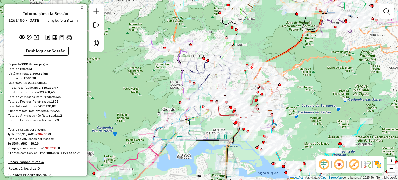
drag, startPoint x: 261, startPoint y: 84, endPoint x: 299, endPoint y: 97, distance: 40.0
click at [299, 97] on div "Janela de atendimento Grade de atendimento Capacidade Transportadoras Veículos …" at bounding box center [199, 90] width 398 height 180
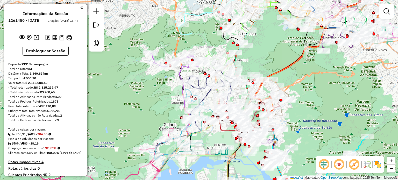
drag, startPoint x: 322, startPoint y: 100, endPoint x: 322, endPoint y: 115, distance: 15.0
click at [322, 115] on div "Janela de atendimento Grade de atendimento Capacidade Transportadoras Veículos …" at bounding box center [199, 90] width 398 height 180
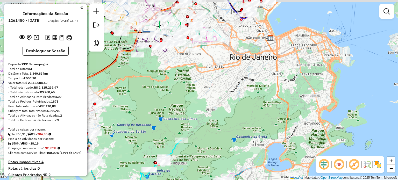
drag, startPoint x: 313, startPoint y: 113, endPoint x: 128, endPoint y: 117, distance: 185.5
click at [128, 117] on div "Janela de atendimento Grade de atendimento Capacidade Transportadoras Veículos …" at bounding box center [199, 90] width 398 height 180
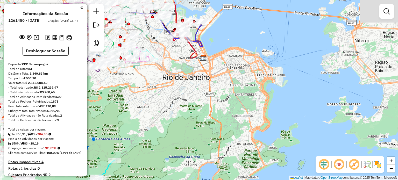
drag, startPoint x: 312, startPoint y: 63, endPoint x: 247, endPoint y: 83, distance: 67.7
click at [247, 83] on div "Rota 34 - Placa RTO2E61 55034998 - MERCEARIA E LATICINI Janela de atendimento G…" at bounding box center [199, 90] width 398 height 180
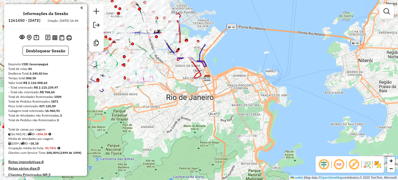
drag, startPoint x: 271, startPoint y: 52, endPoint x: 275, endPoint y: 72, distance: 20.3
click at [275, 72] on div "Rota 34 - Placa RTO2E61 55034998 - MERCEARIA E LATICINI Janela de atendimento G…" at bounding box center [199, 90] width 398 height 180
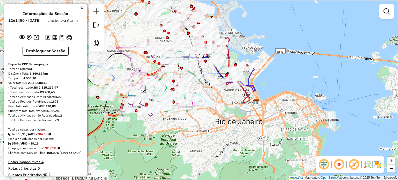
drag, startPoint x: 180, startPoint y: 85, endPoint x: 229, endPoint y: 110, distance: 54.7
click at [229, 110] on div "Rota 34 - Placa RTO2E61 55034998 - MERCEARIA E LATICINI Janela de atendimento G…" at bounding box center [199, 90] width 398 height 180
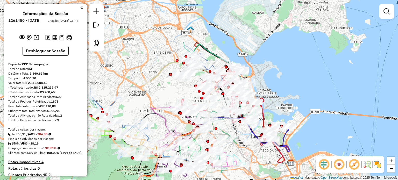
drag, startPoint x: 126, startPoint y: 33, endPoint x: 163, endPoint y: 93, distance: 70.4
click at [163, 93] on div "Rota 34 - Placa RTO2E61 55034998 - MERCEARIA E LATICINI Janela de atendimento G…" at bounding box center [199, 90] width 398 height 180
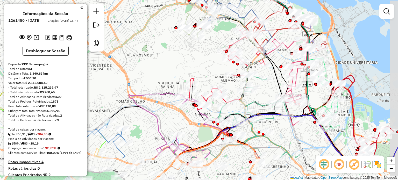
drag, startPoint x: 154, startPoint y: 107, endPoint x: 146, endPoint y: 48, distance: 59.6
click at [146, 46] on div "Rota 34 - Placa RTO2E61 55034998 - MERCEARIA E LATICINI Janela de atendimento G…" at bounding box center [199, 90] width 398 height 180
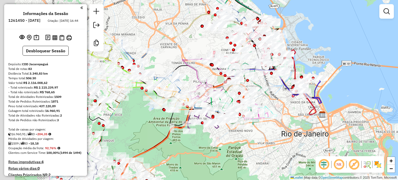
drag, startPoint x: 241, startPoint y: 121, endPoint x: 283, endPoint y: 110, distance: 43.7
click at [285, 109] on div "Rota 34 - Placa RTO2E61 55034998 - MERCEARIA E LATICINI Janela de atendimento G…" at bounding box center [199, 90] width 398 height 180
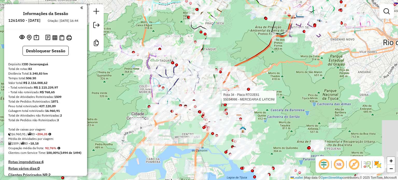
drag, startPoint x: 150, startPoint y: 127, endPoint x: 242, endPoint y: 26, distance: 137.3
click at [242, 26] on div "Rota 34 - Placa RTO2E61 55034998 - MERCEARIA E LATICINI Janela de atendimento G…" at bounding box center [199, 90] width 398 height 180
